Goal: Leave review/rating: Share an evaluation or opinion about a product, service, or content

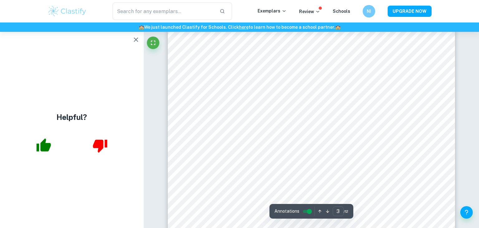
scroll to position [951, 0]
click at [133, 41] on icon "button" at bounding box center [135, 39] width 7 height 7
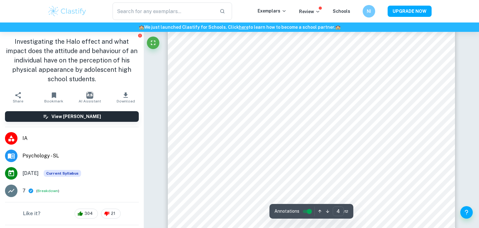
scroll to position [1488, 0]
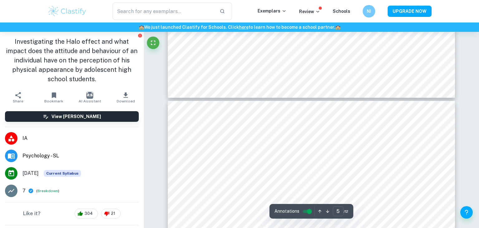
type input "4"
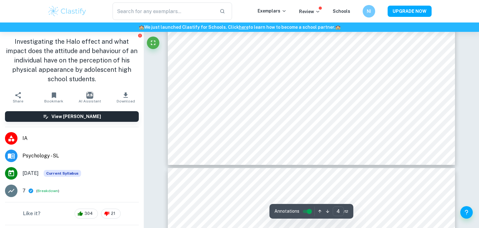
scroll to position [1601, 0]
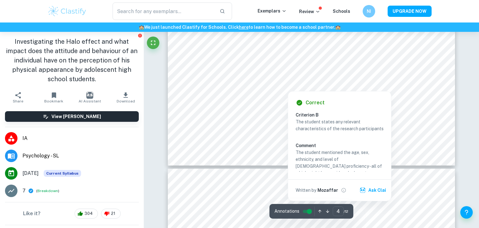
click at [314, 84] on div at bounding box center [288, 83] width 172 height 11
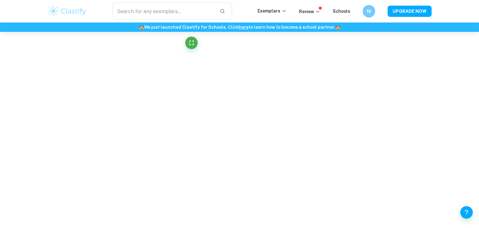
scroll to position [786, 0]
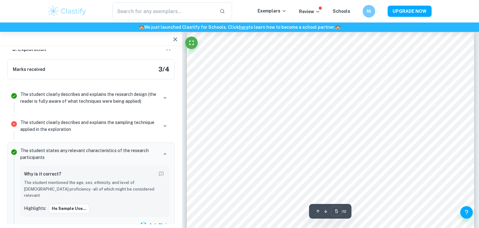
type input "4"
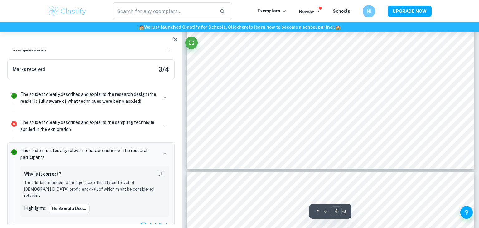
scroll to position [1500, 0]
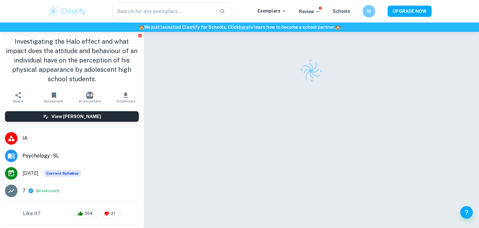
checkbox input "true"
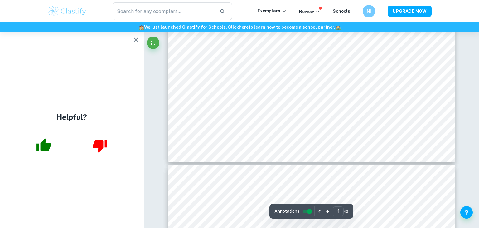
scroll to position [1606, 0]
click at [131, 38] on button "button" at bounding box center [136, 39] width 12 height 12
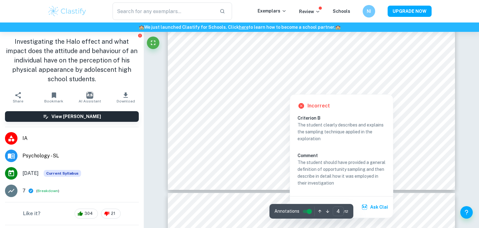
scroll to position [1578, 0]
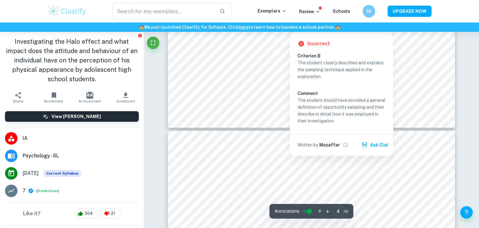
type input "5"
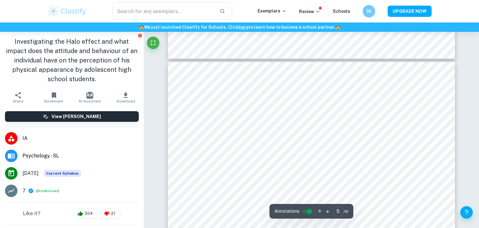
scroll to position [1709, 0]
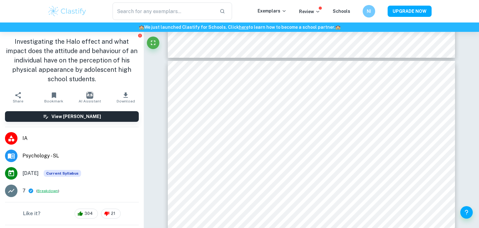
click at [50, 191] on button "Breakdown" at bounding box center [47, 191] width 21 height 6
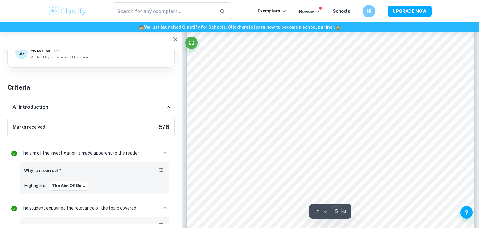
click at [140, 110] on div "A: Introduction" at bounding box center [90, 107] width 167 height 20
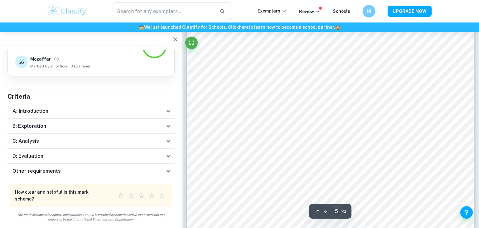
scroll to position [29, 0]
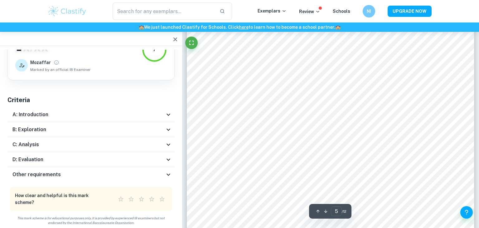
click at [136, 128] on div "B: Exploration" at bounding box center [88, 129] width 152 height 7
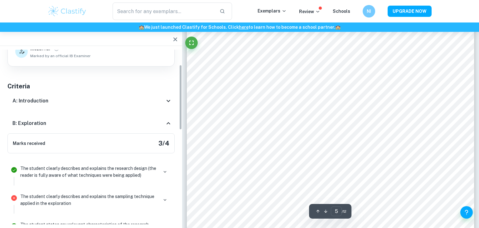
scroll to position [40, 0]
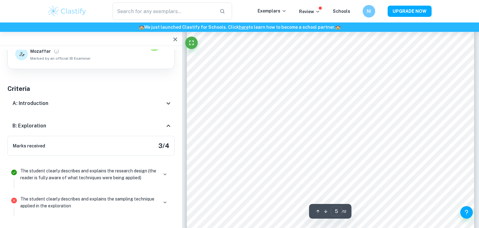
click at [160, 127] on div "B: Exploration" at bounding box center [88, 125] width 152 height 7
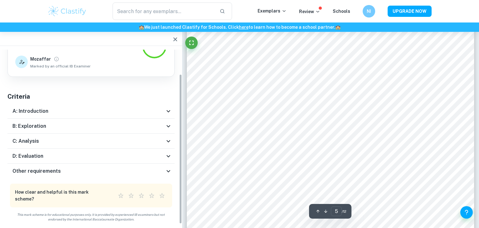
scroll to position [29, 0]
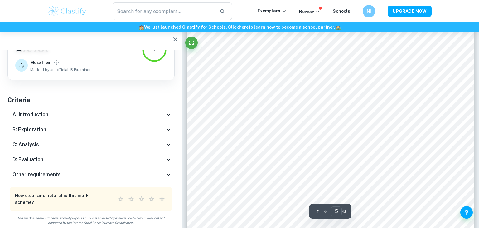
click at [160, 146] on div "C: Analysis" at bounding box center [88, 144] width 152 height 7
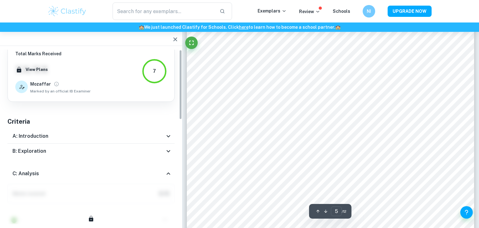
scroll to position [0, 0]
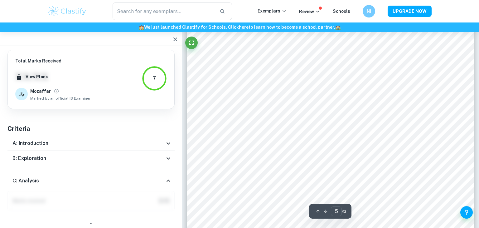
click at [168, 185] on div "C: Analysis" at bounding box center [90, 181] width 167 height 20
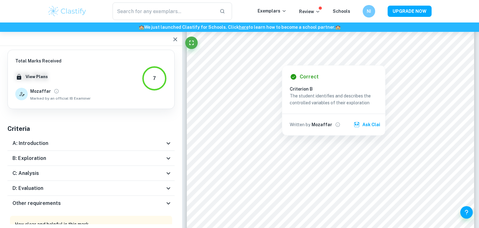
click at [280, 60] on div at bounding box center [281, 60] width 87 height 7
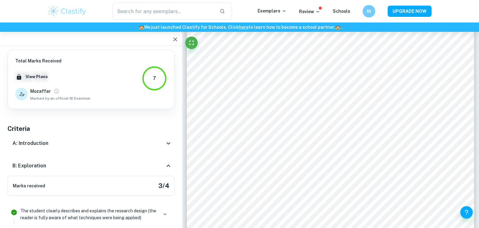
scroll to position [188, 0]
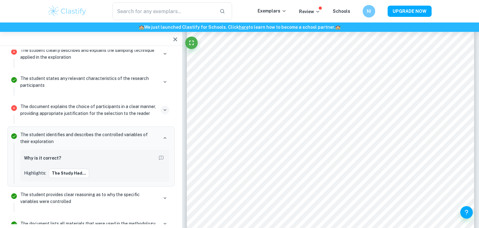
click at [162, 111] on icon "button" at bounding box center [165, 110] width 6 height 6
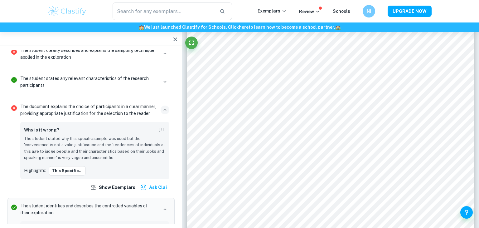
click at [162, 111] on icon "button" at bounding box center [165, 110] width 6 height 6
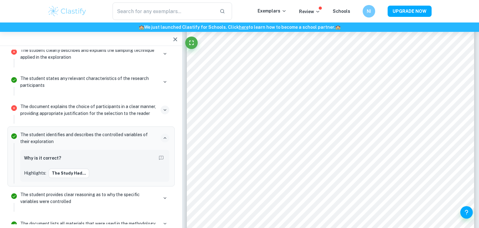
click at [162, 135] on icon "button" at bounding box center [165, 138] width 6 height 6
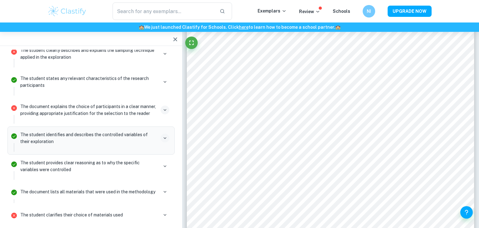
scroll to position [291, 0]
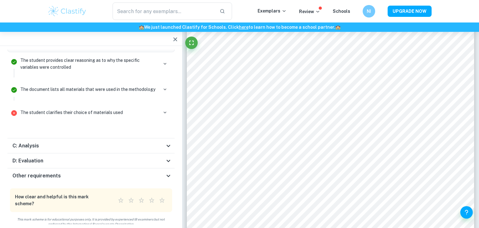
click at [139, 157] on div "D: Evaluation" at bounding box center [88, 160] width 152 height 7
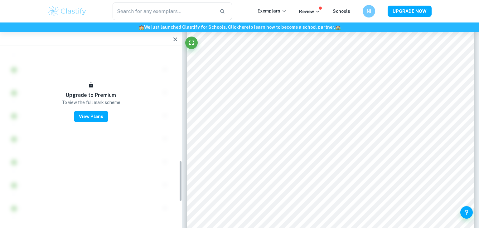
scroll to position [468, 0]
click at [177, 41] on icon "button" at bounding box center [175, 39] width 4 height 4
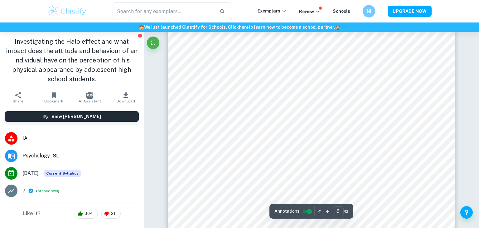
scroll to position [2266, 0]
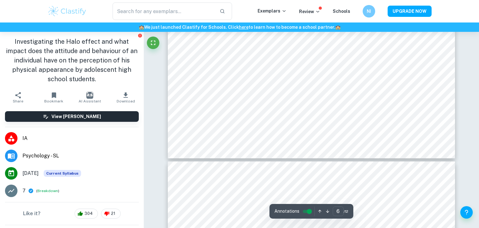
type input "7"
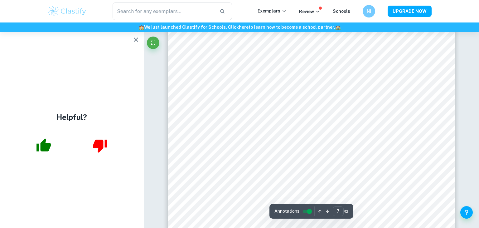
scroll to position [2522, 0]
